Goal: Entertainment & Leisure: Consume media (video, audio)

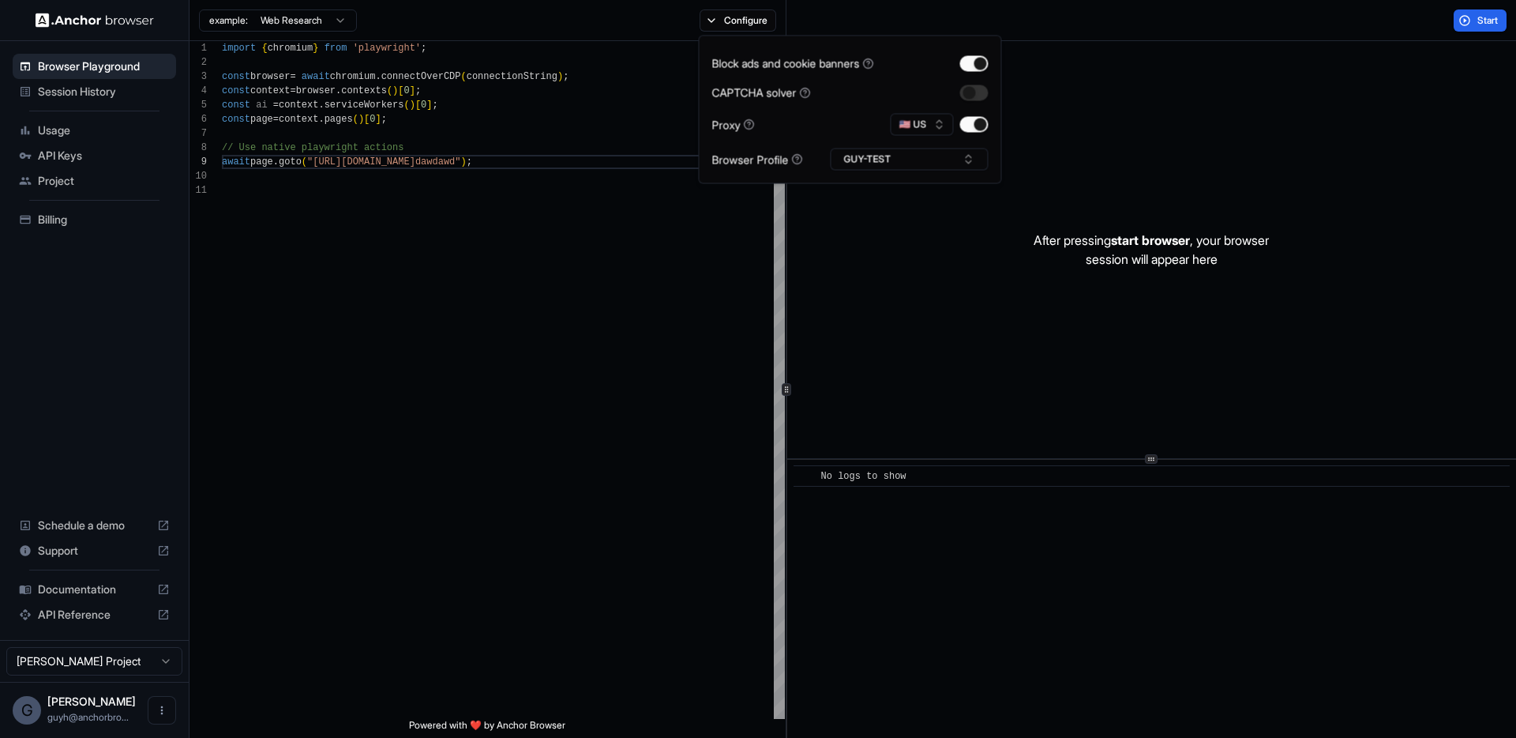
scroll to position [114, 0]
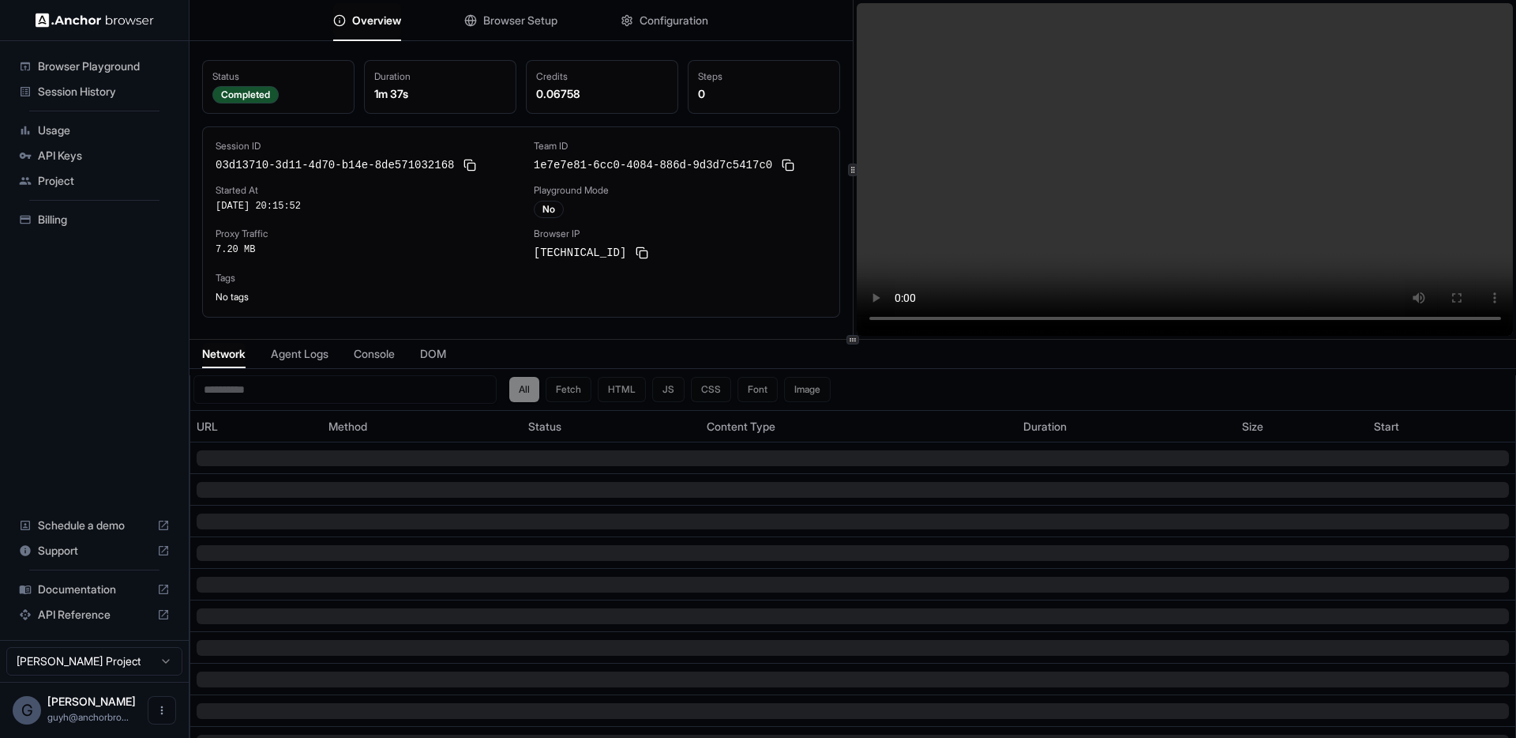
click at [1084, 26] on video at bounding box center [1185, 169] width 657 height 333
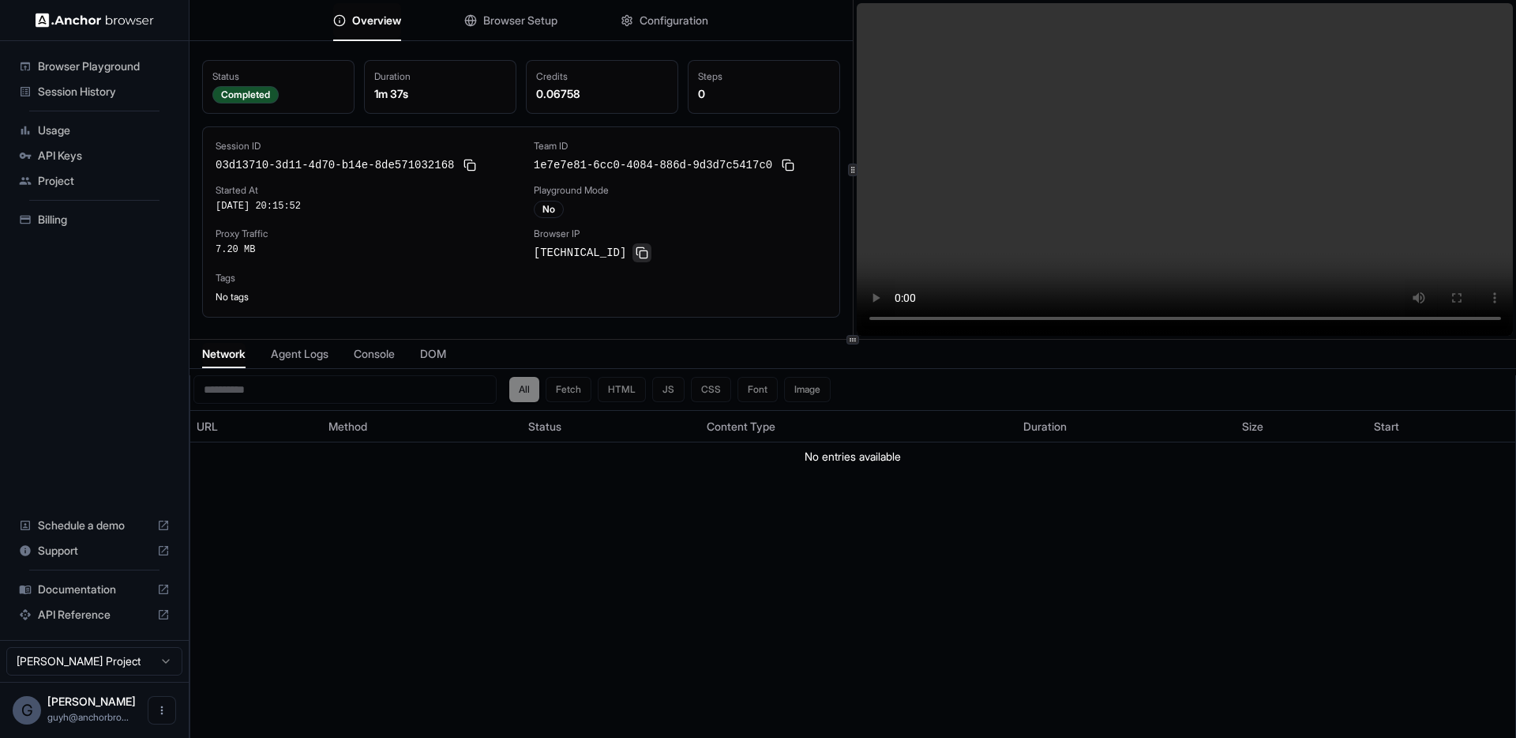
click at [633, 255] on button at bounding box center [642, 252] width 19 height 19
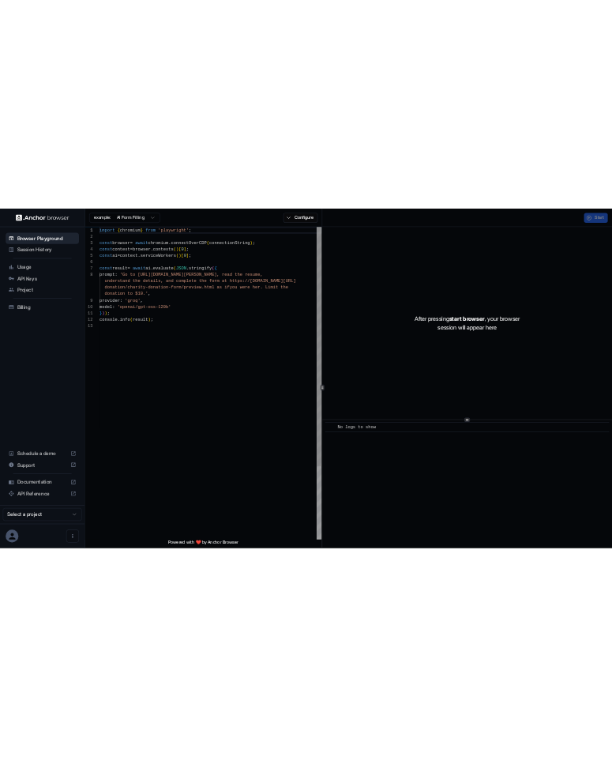
scroll to position [100, 0]
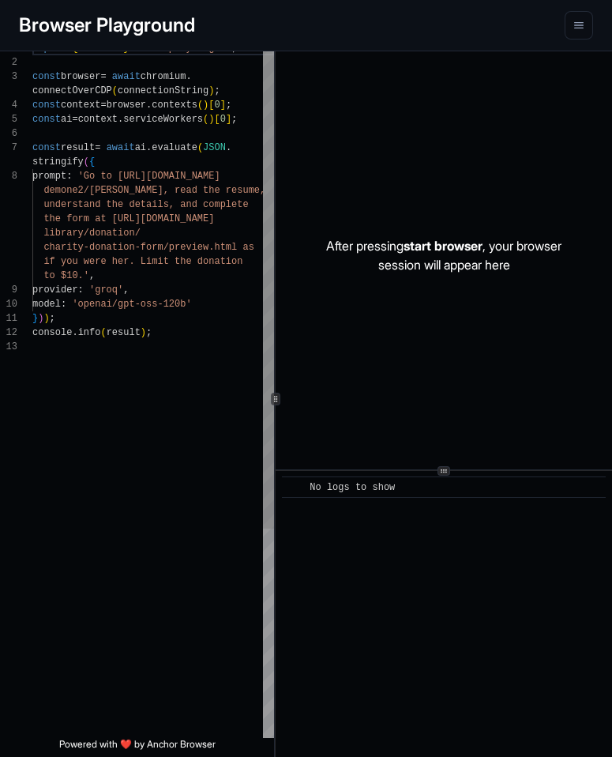
scroll to position [100, 0]
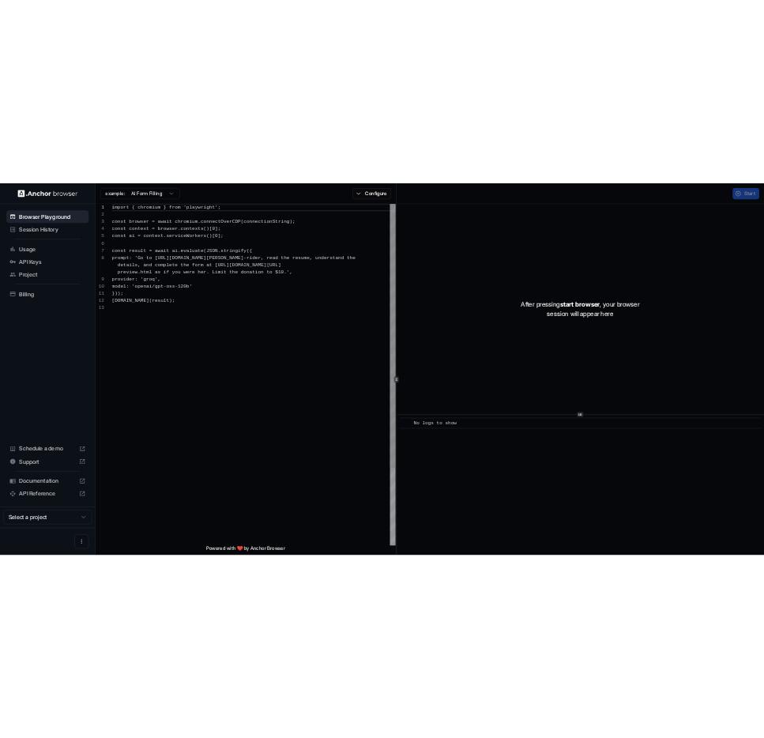
scroll to position [114, 0]
